Goal: Information Seeking & Learning: Compare options

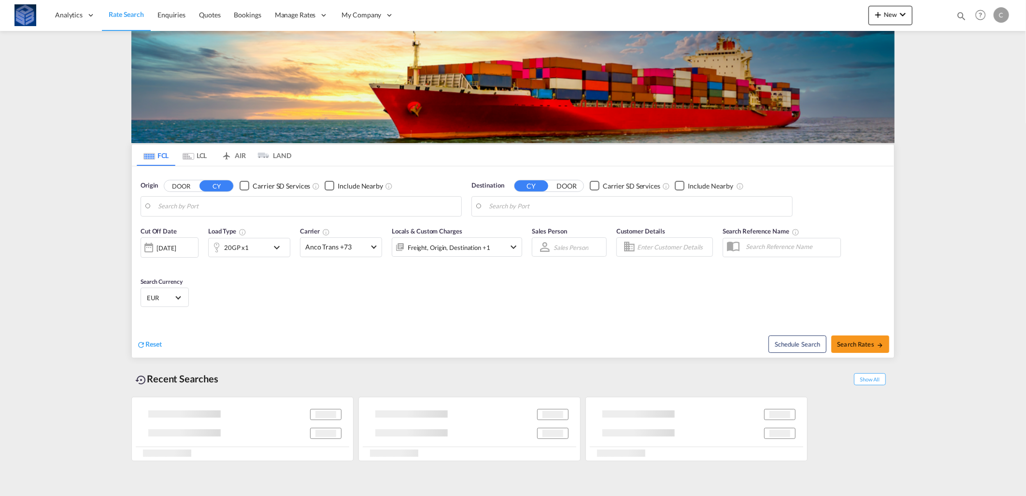
type input "[GEOGRAPHIC_DATA], [GEOGRAPHIC_DATA]"
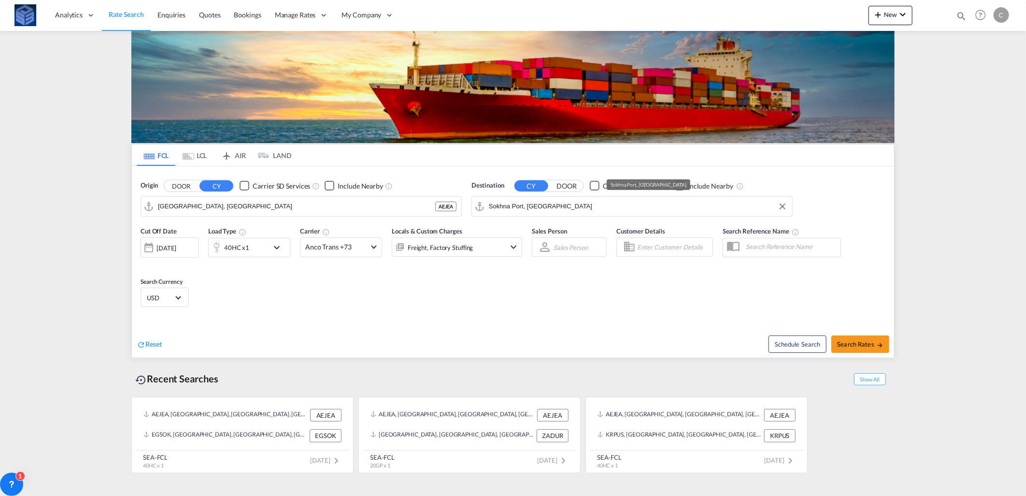
click at [509, 209] on input "Sokhna Port, [GEOGRAPHIC_DATA]" at bounding box center [638, 206] width 299 height 14
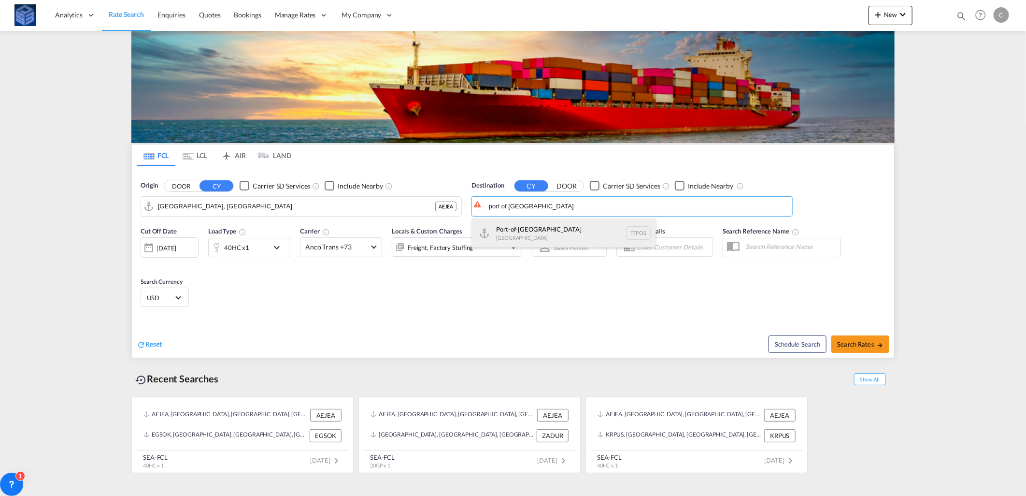
click at [548, 235] on div "Port-of-[GEOGRAPHIC_DATA] [GEOGRAPHIC_DATA] TTPOS" at bounding box center [564, 232] width 184 height 29
type input "Port-of-[GEOGRAPHIC_DATA], TTPOS"
click at [366, 246] on span "Anco Trans +73" at bounding box center [336, 247] width 63 height 10
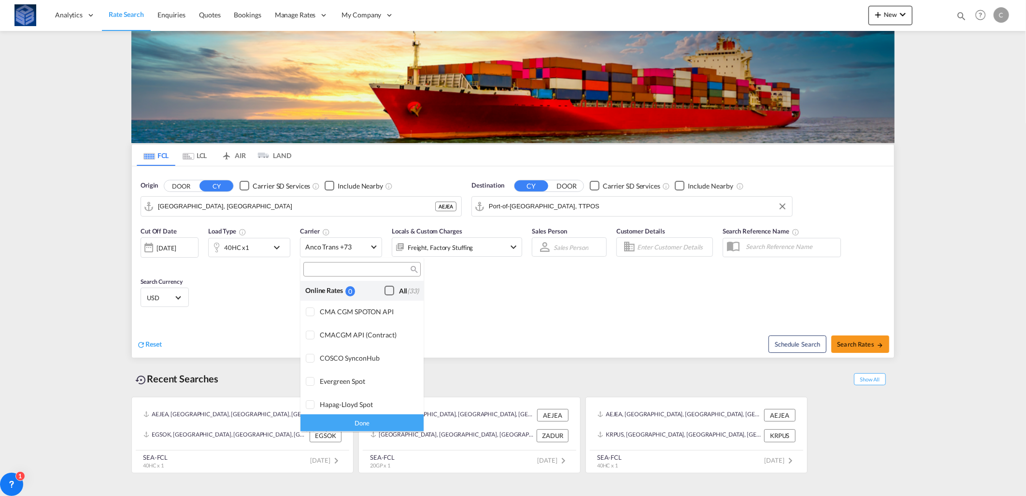
click at [386, 291] on div "Checkbox No Ink" at bounding box center [390, 291] width 10 height 10
click at [383, 424] on div "Done" at bounding box center [362, 423] width 123 height 17
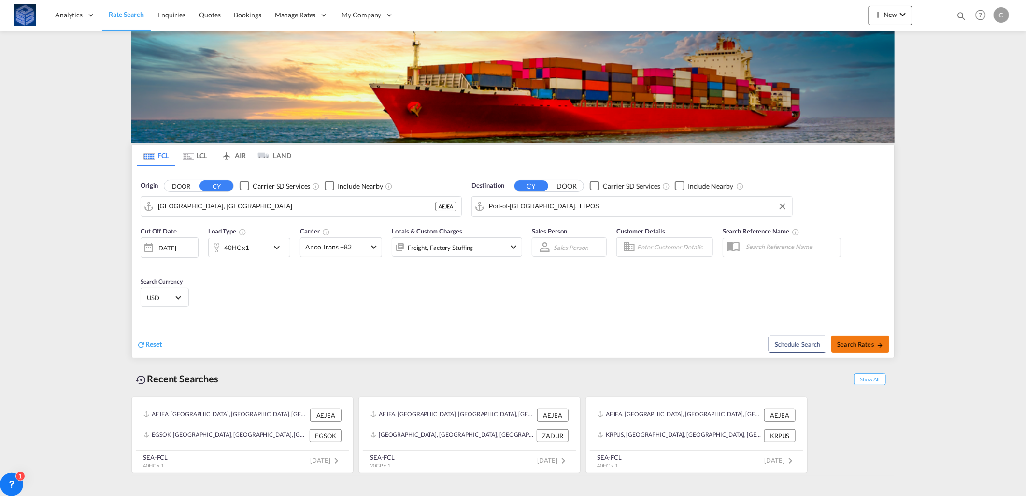
click at [842, 350] on button "Search Rates" at bounding box center [861, 343] width 58 height 17
type input "AEJEA to TTPOS / [DATE]"
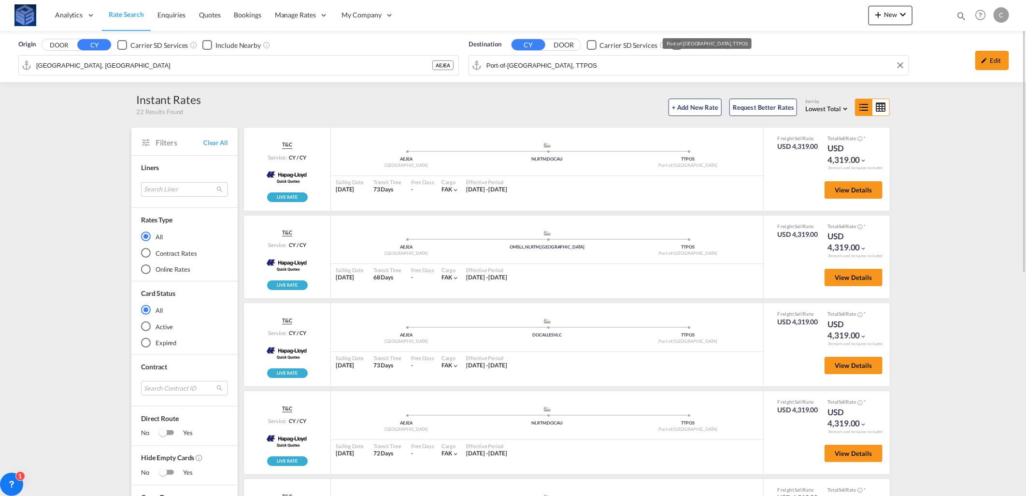
click at [558, 63] on input "Port-of-[GEOGRAPHIC_DATA], TTPOS" at bounding box center [695, 65] width 417 height 14
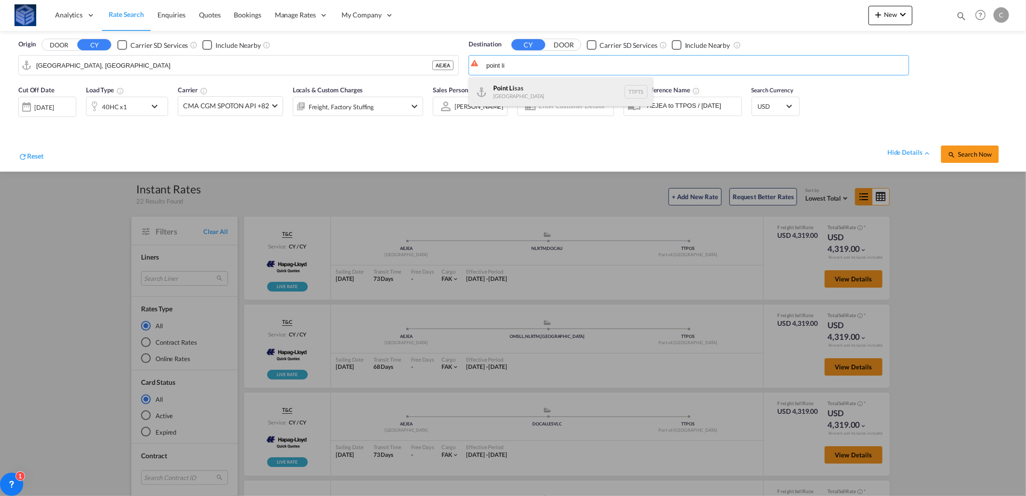
click at [539, 98] on div "Point Li sas [GEOGRAPHIC_DATA] TTPTS" at bounding box center [561, 91] width 184 height 29
type input "Point Lisas, TTPTS"
click at [965, 158] on button "Search Now" at bounding box center [970, 153] width 58 height 17
